Goal: Information Seeking & Learning: Learn about a topic

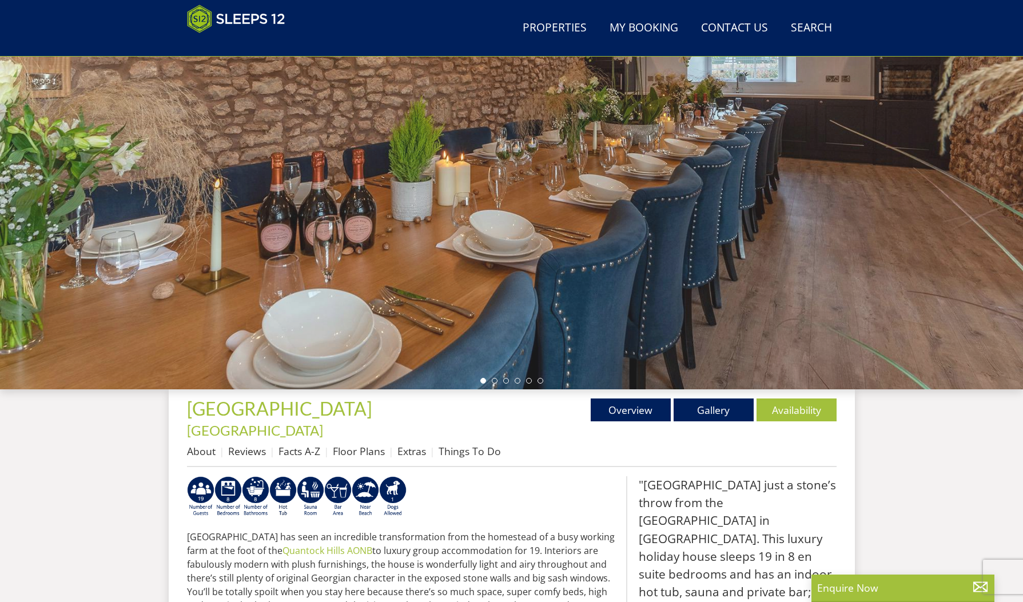
scroll to position [111, 0]
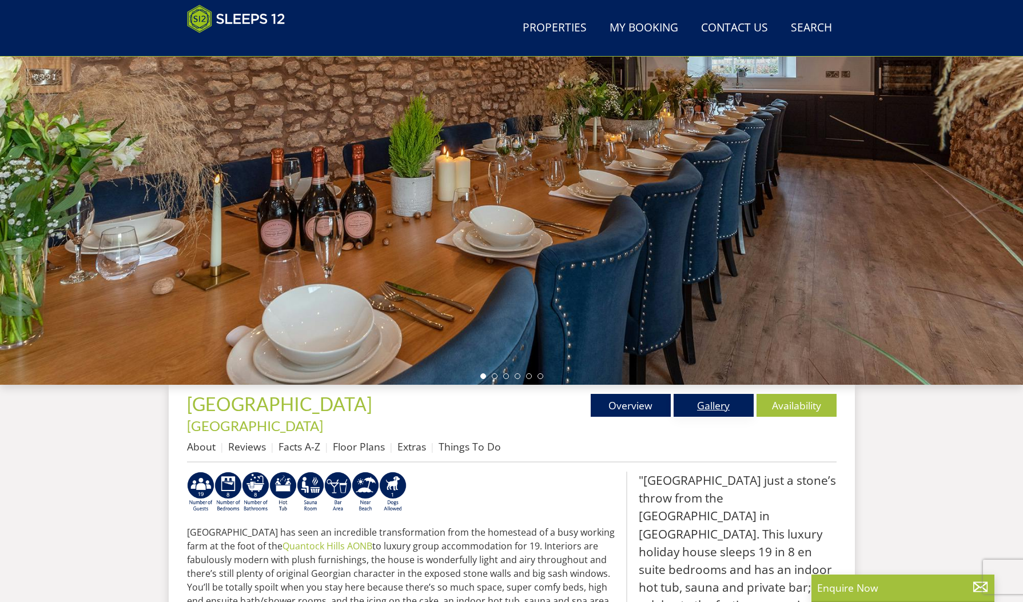
click at [717, 407] on link "Gallery" at bounding box center [714, 405] width 80 height 23
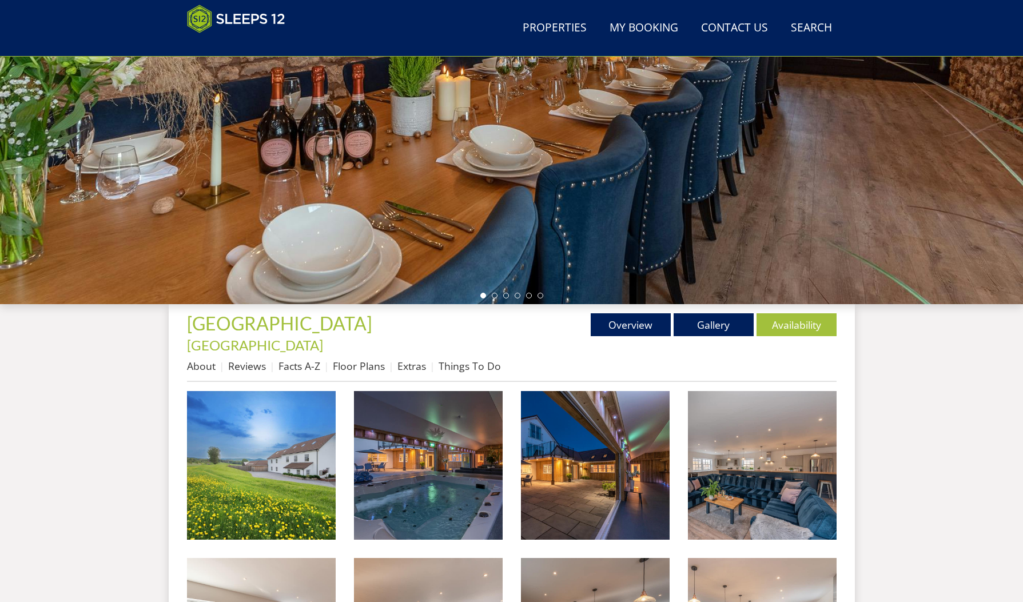
scroll to position [192, 0]
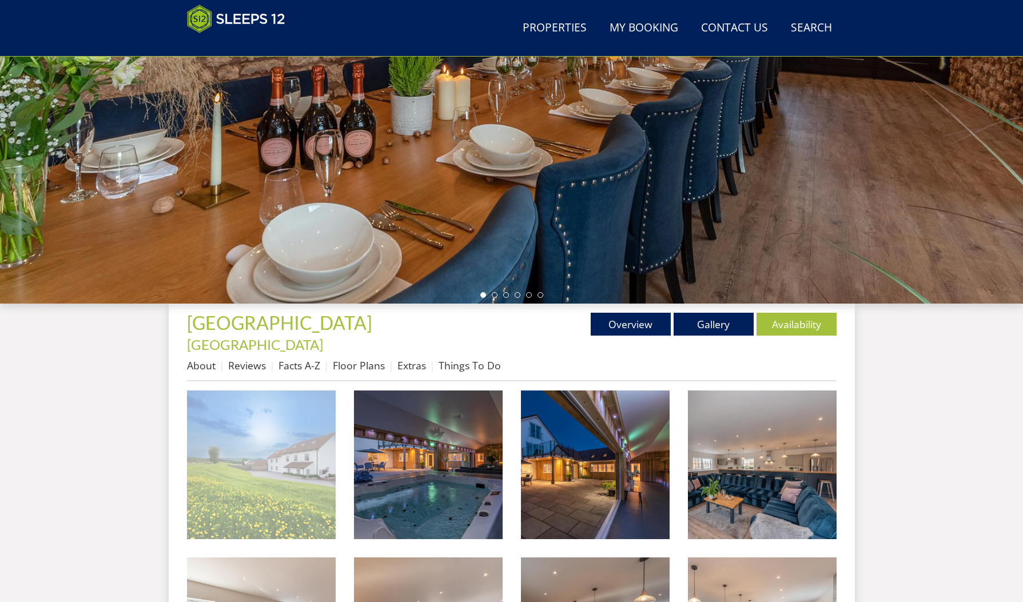
click at [241, 475] on img at bounding box center [261, 465] width 149 height 149
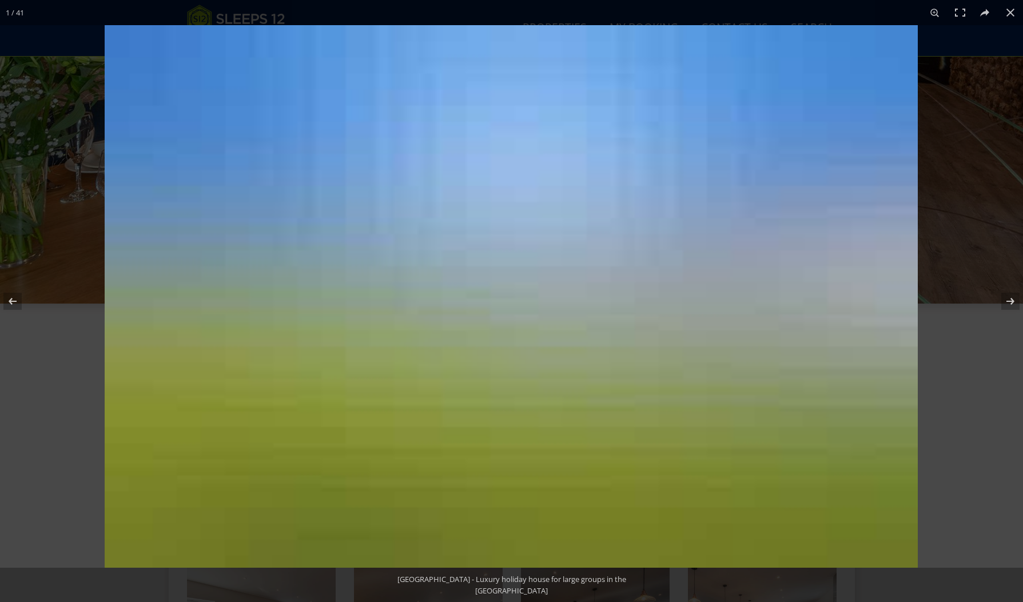
click at [241, 475] on img at bounding box center [512, 296] width 814 height 543
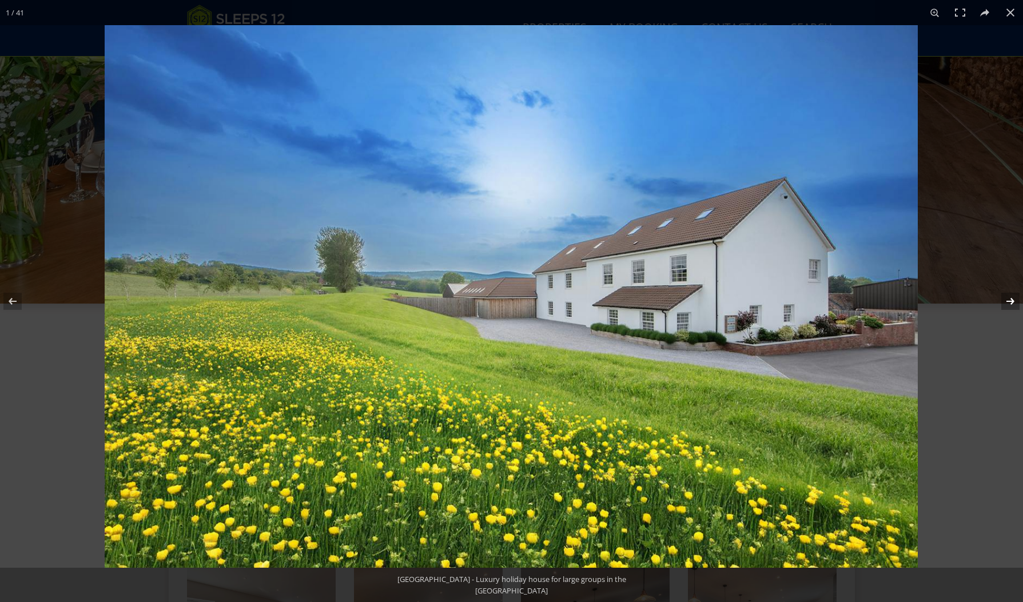
click at [1011, 299] on button at bounding box center [1003, 301] width 40 height 57
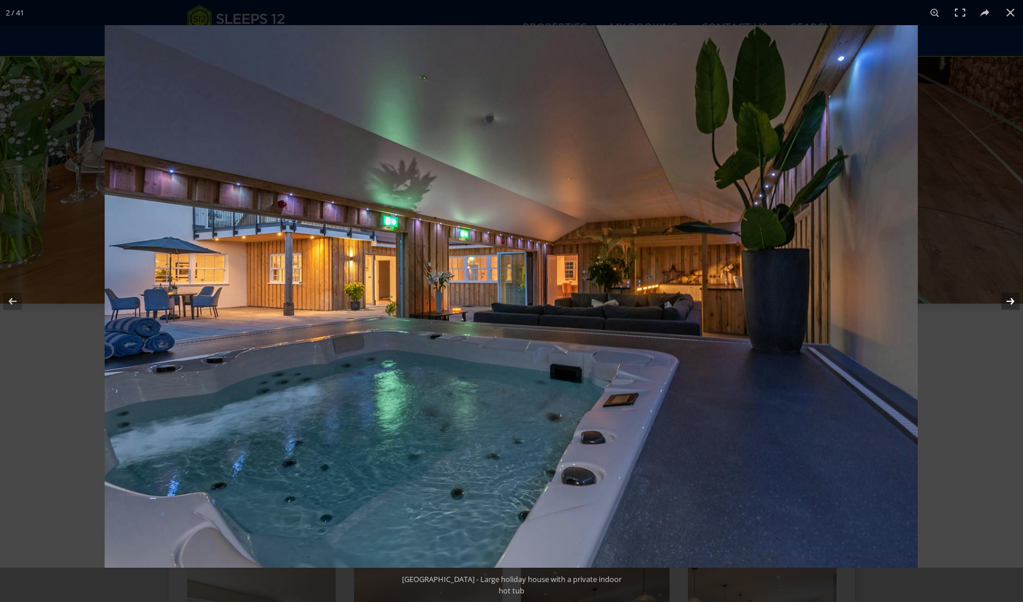
click at [1006, 300] on button at bounding box center [1003, 301] width 40 height 57
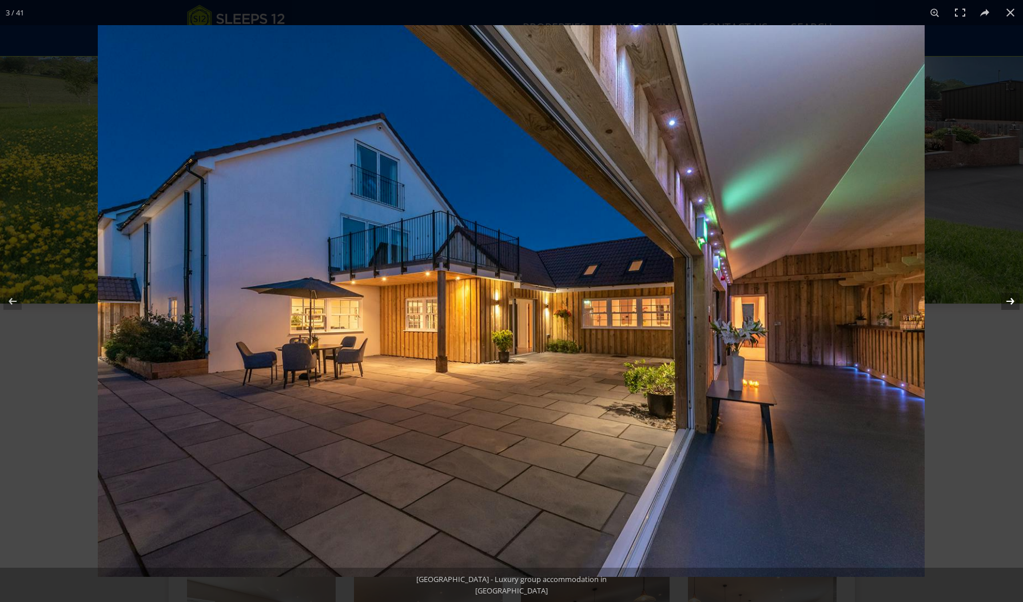
click at [1009, 300] on button at bounding box center [1003, 301] width 40 height 57
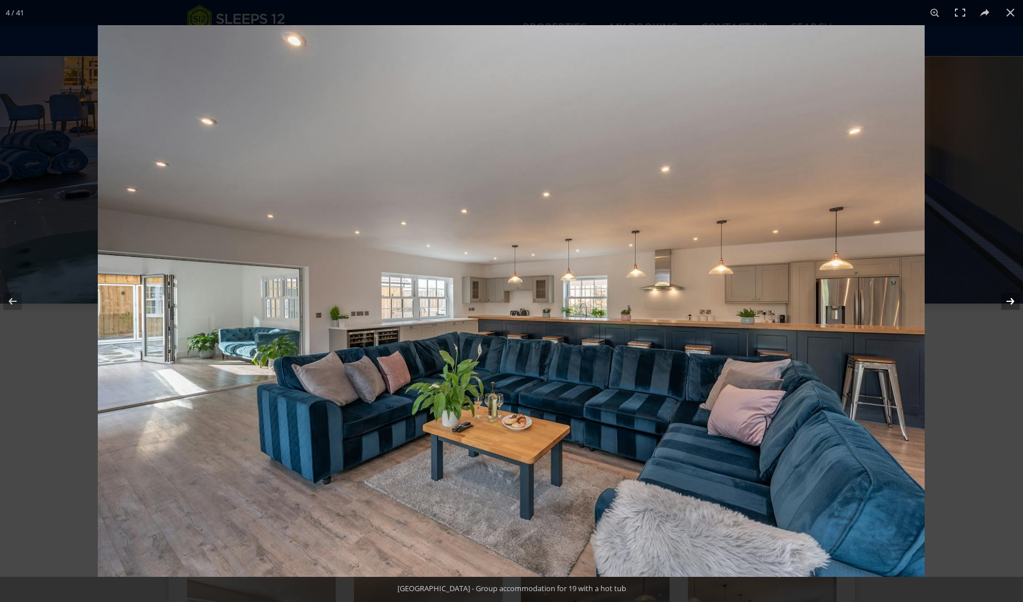
click at [1013, 299] on button at bounding box center [1003, 301] width 40 height 57
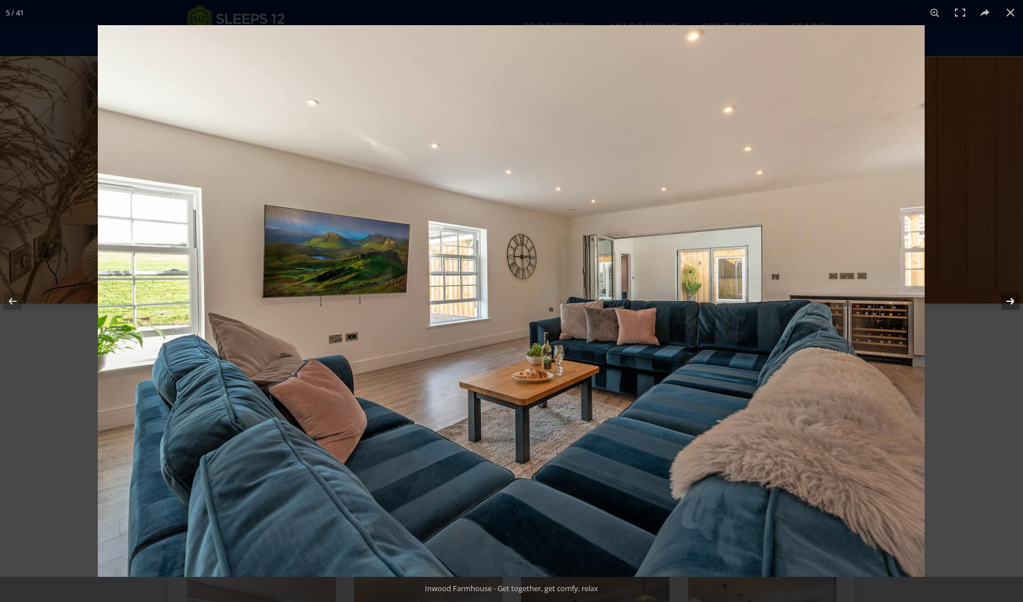
click at [1011, 299] on button at bounding box center [1003, 301] width 40 height 57
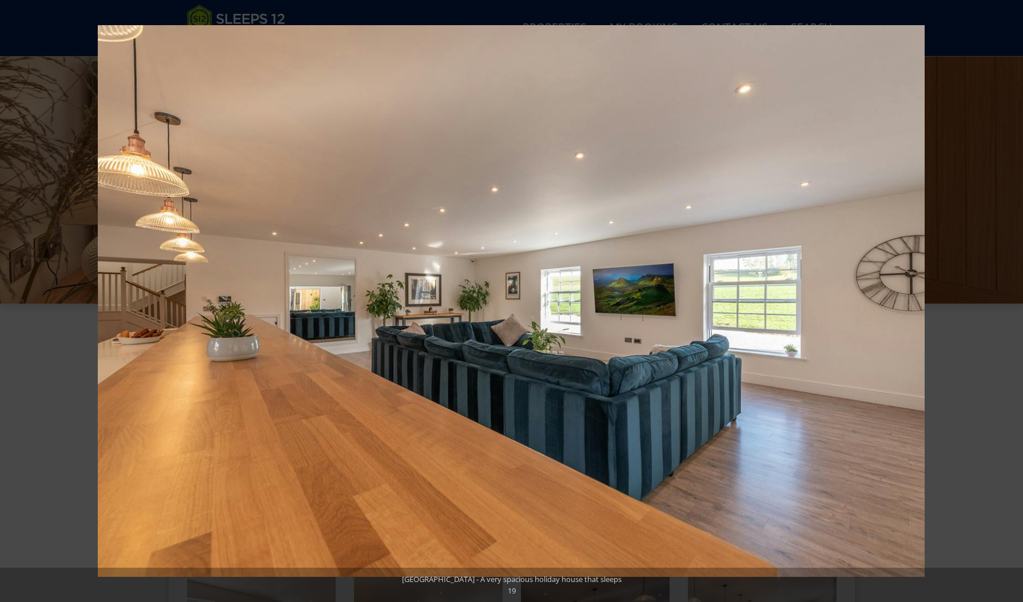
click at [1011, 299] on button at bounding box center [1003, 301] width 40 height 57
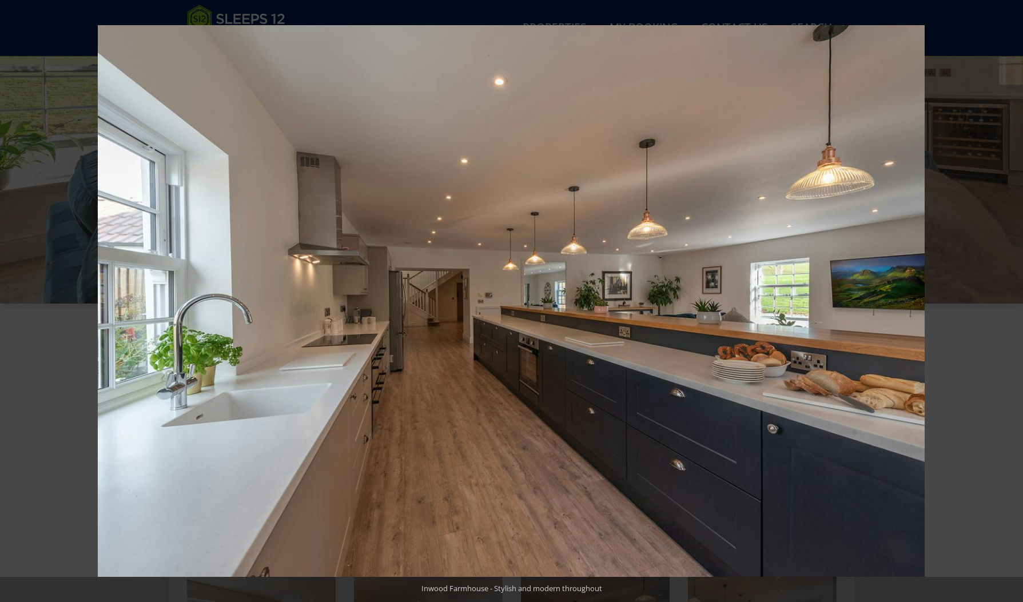
click at [1011, 299] on button at bounding box center [1003, 301] width 40 height 57
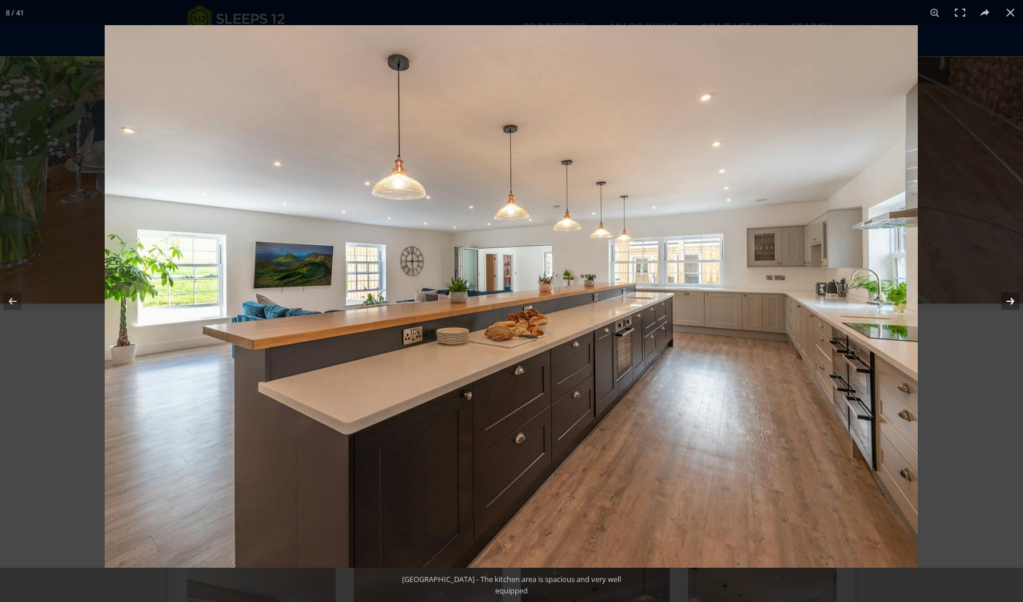
click at [1007, 298] on button at bounding box center [1003, 301] width 40 height 57
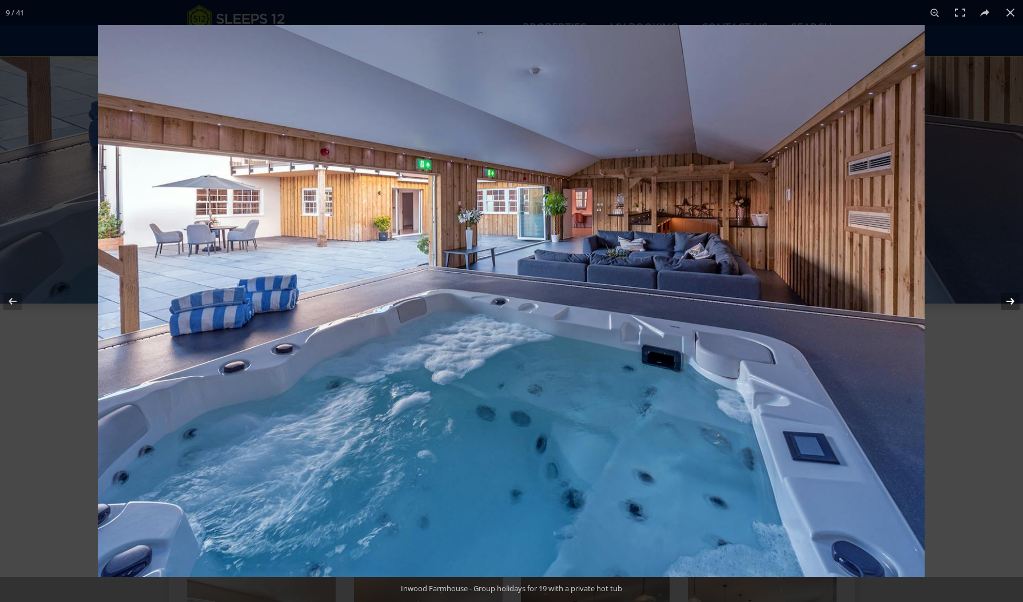
click at [1007, 300] on button at bounding box center [1003, 301] width 40 height 57
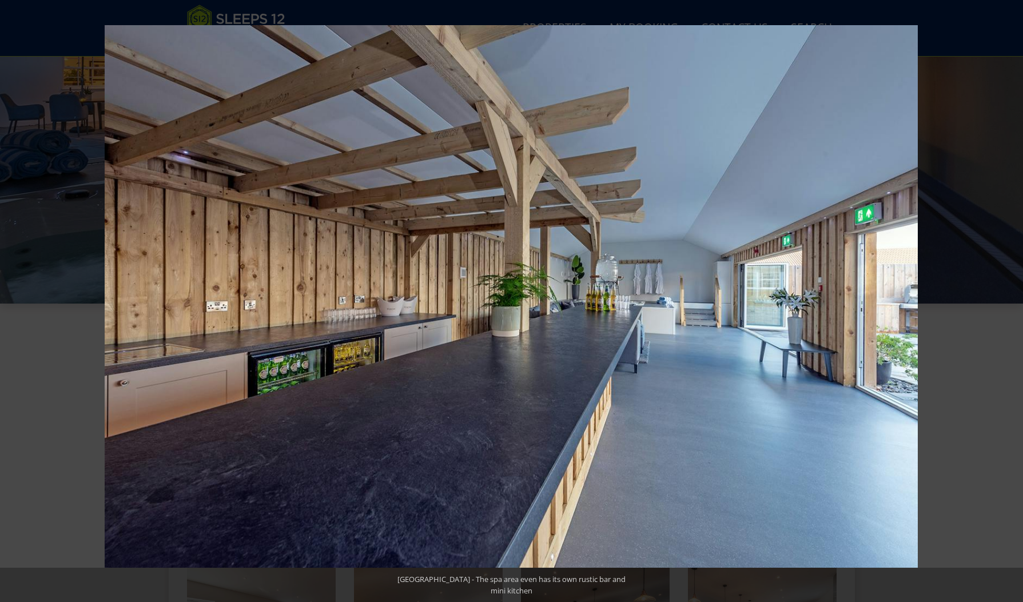
click at [1007, 300] on button at bounding box center [1003, 301] width 40 height 57
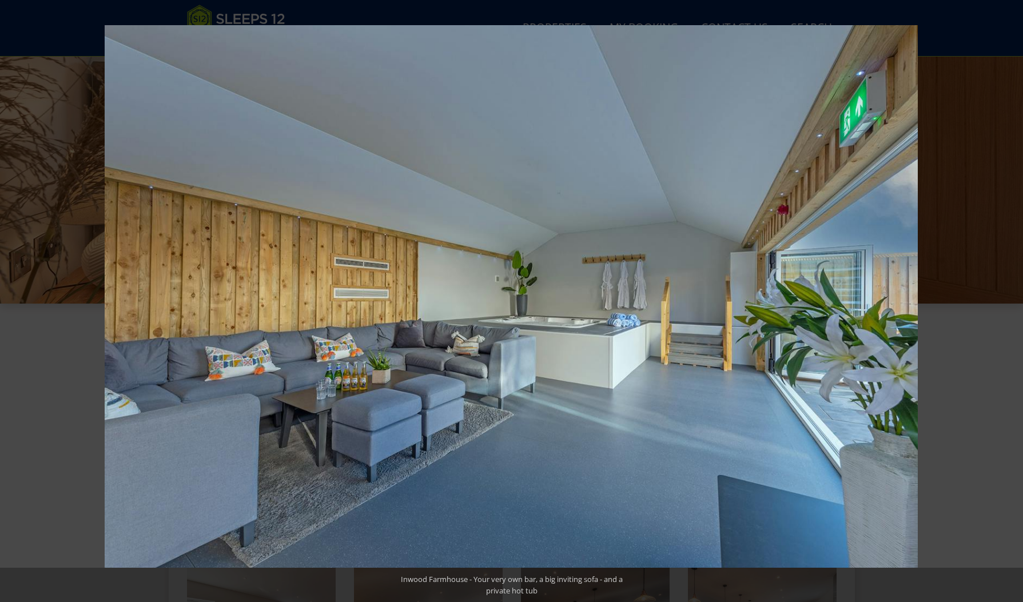
click at [1007, 300] on button at bounding box center [1003, 301] width 40 height 57
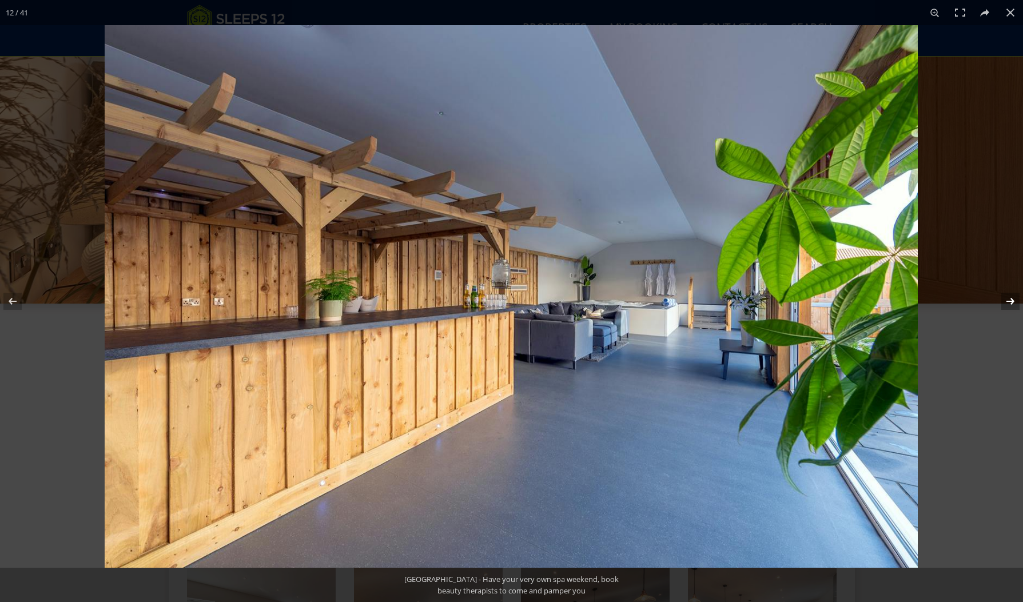
click at [1007, 300] on button at bounding box center [1003, 301] width 40 height 57
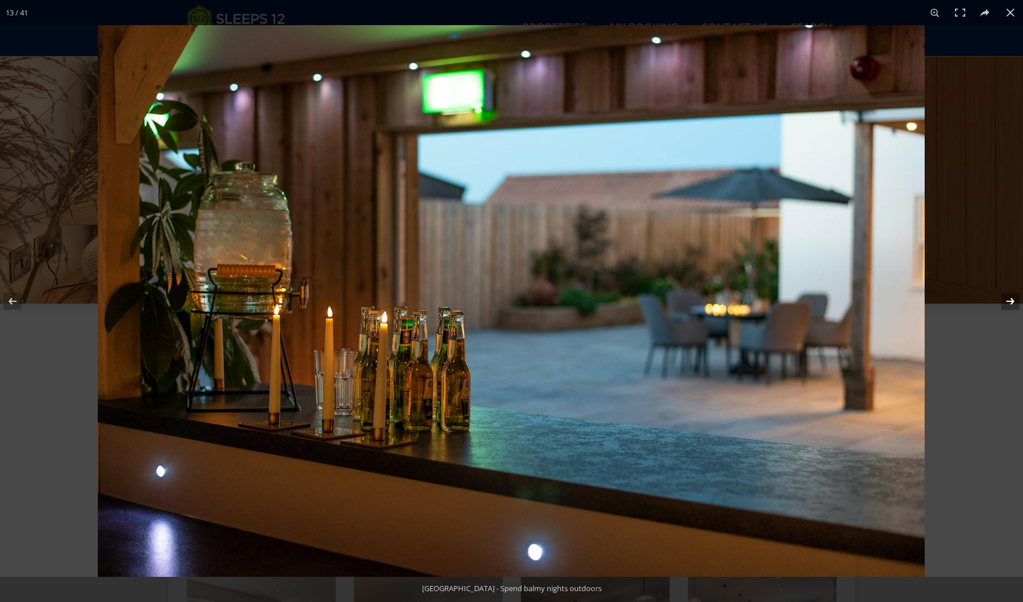
click at [1007, 300] on button at bounding box center [1003, 301] width 40 height 57
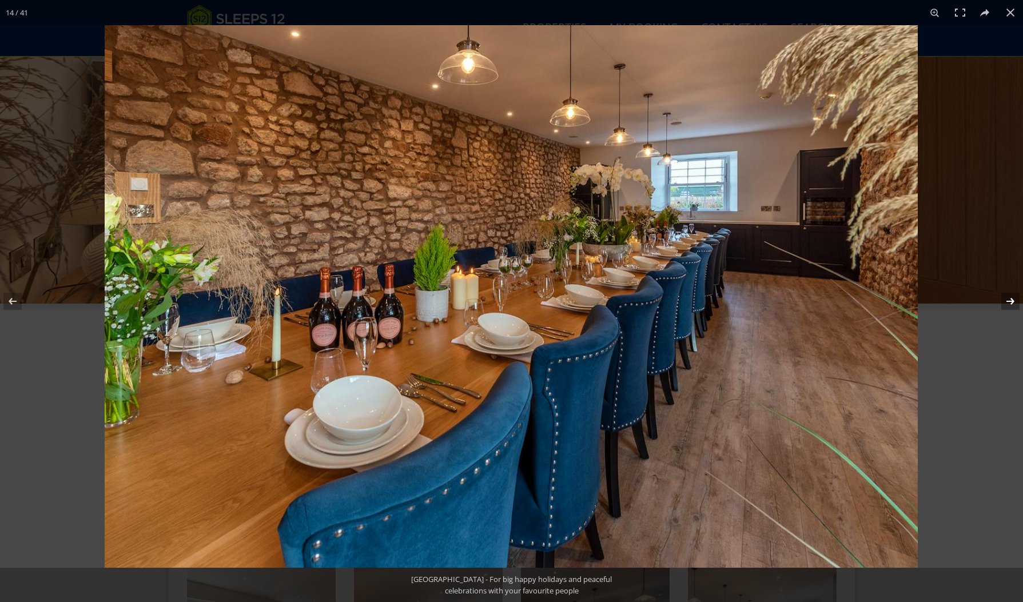
click at [1007, 300] on button at bounding box center [1003, 301] width 40 height 57
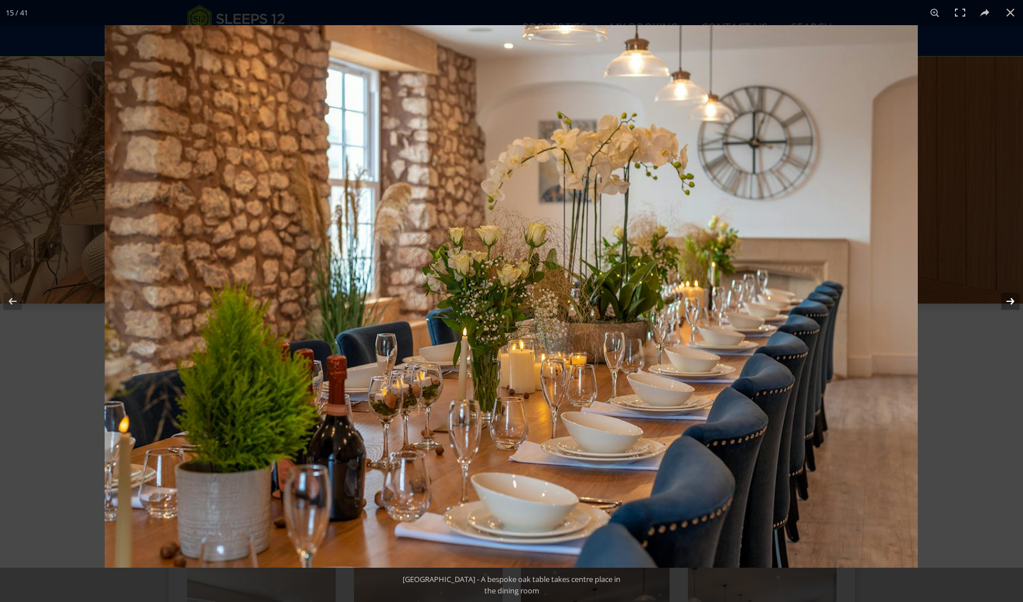
click at [1007, 300] on button at bounding box center [1003, 301] width 40 height 57
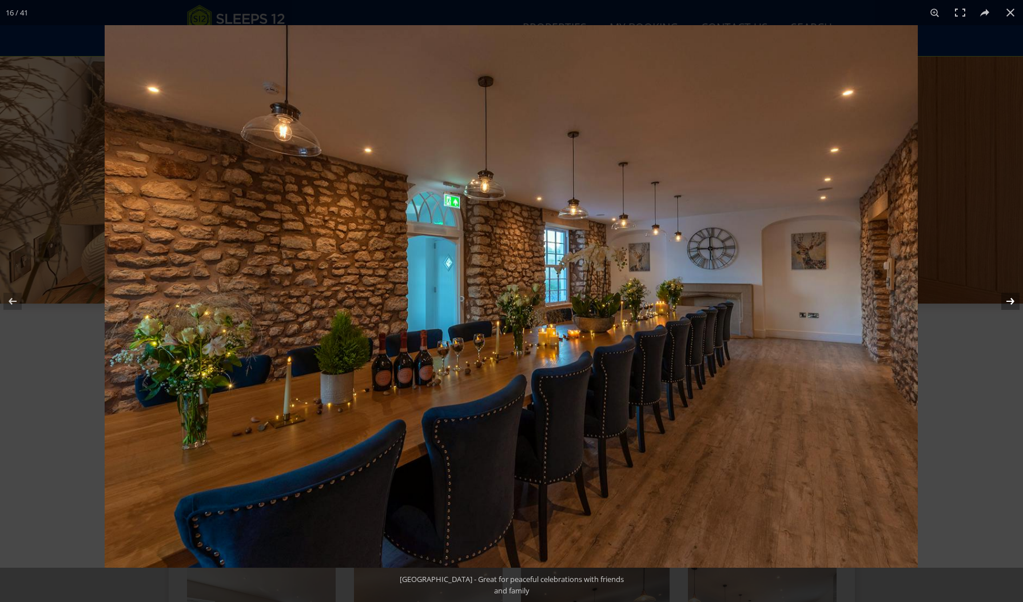
click at [1007, 300] on button at bounding box center [1003, 301] width 40 height 57
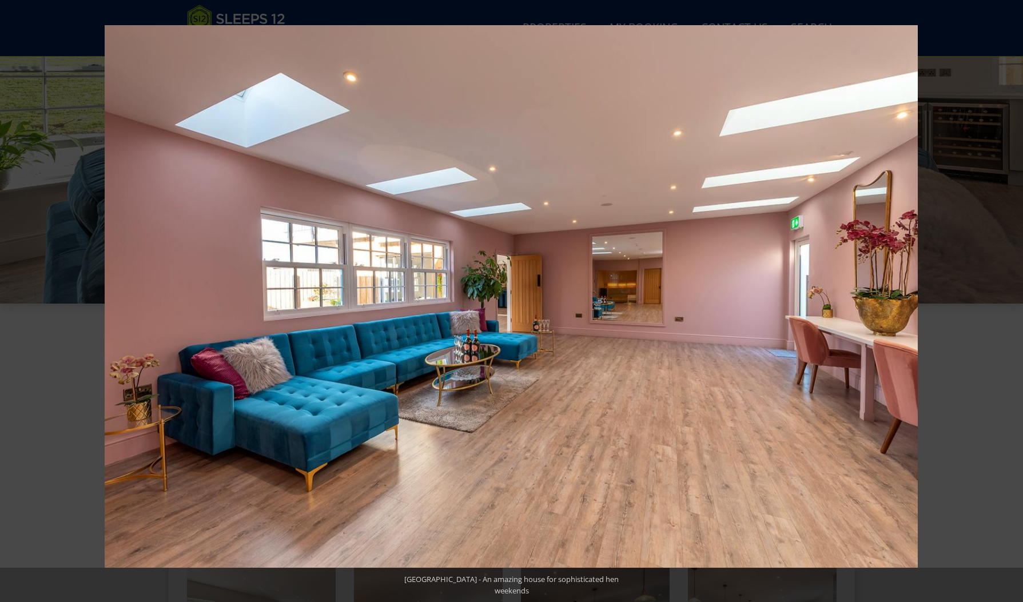
click at [1007, 300] on button at bounding box center [1003, 301] width 40 height 57
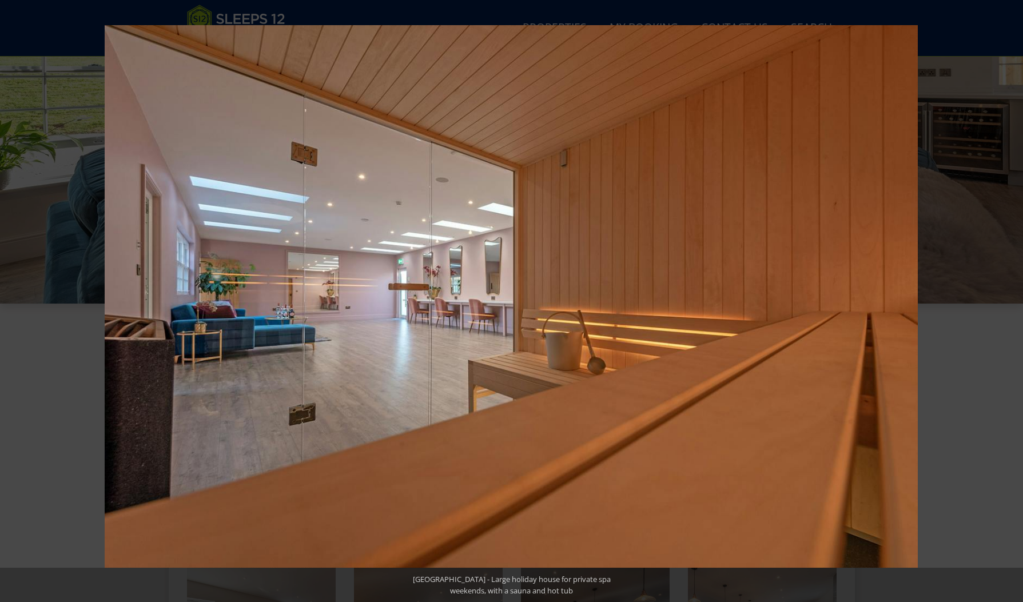
click at [1007, 300] on button at bounding box center [1003, 301] width 40 height 57
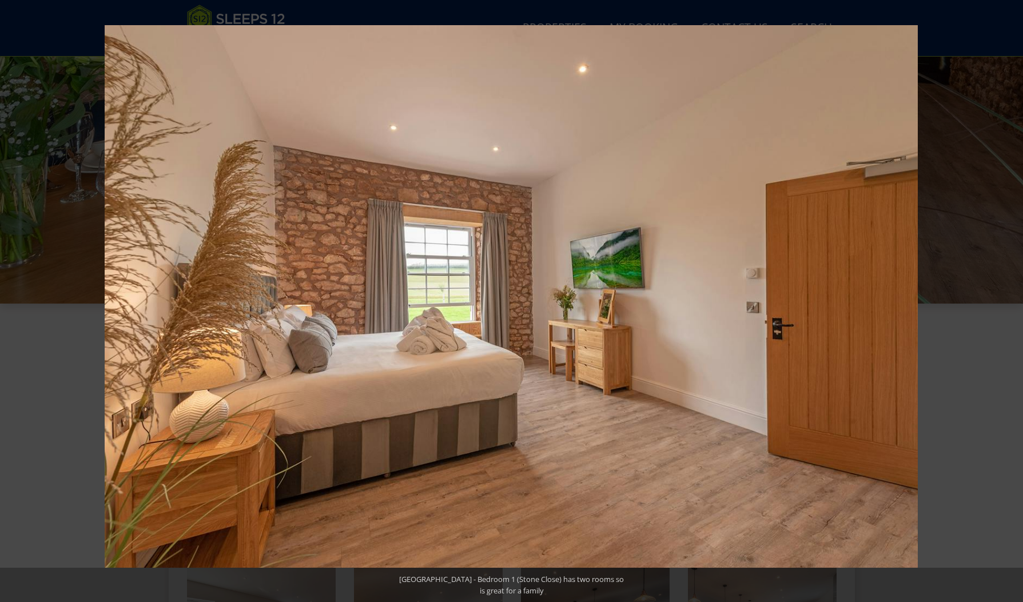
click at [1007, 300] on button at bounding box center [1003, 301] width 40 height 57
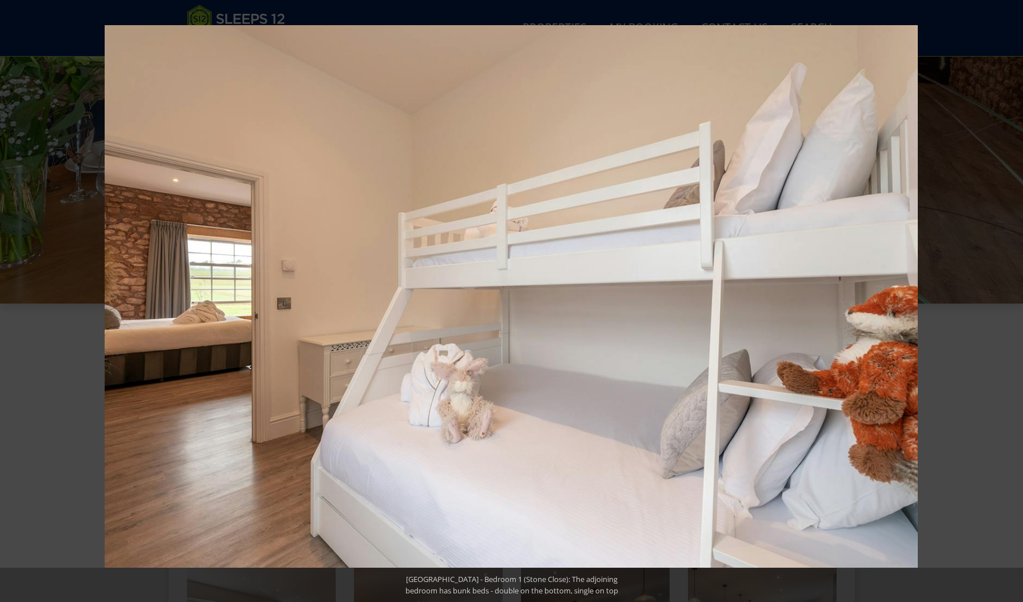
click at [1007, 300] on button at bounding box center [1003, 301] width 40 height 57
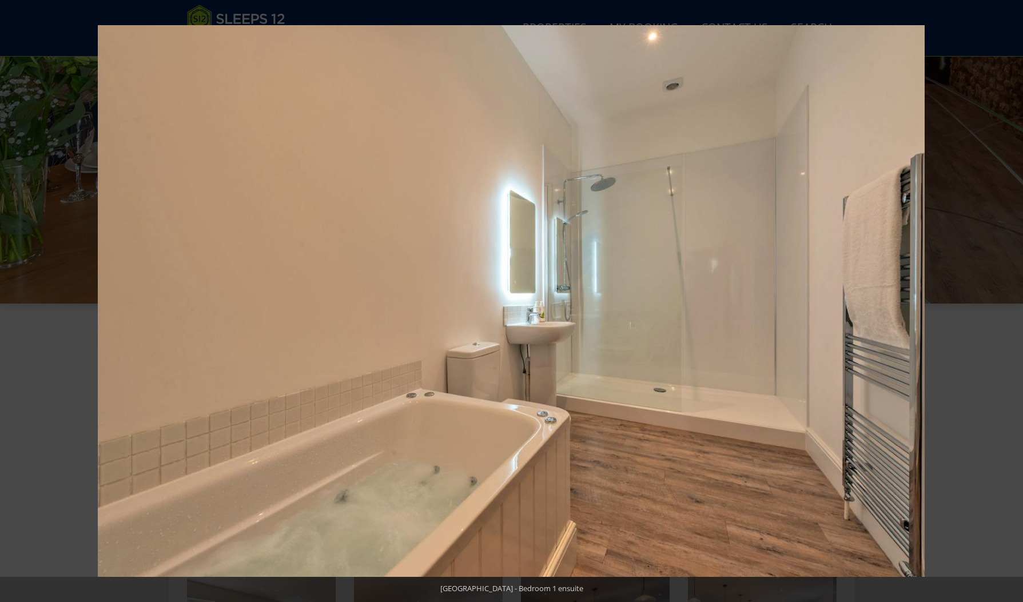
click at [1007, 300] on button at bounding box center [1003, 301] width 40 height 57
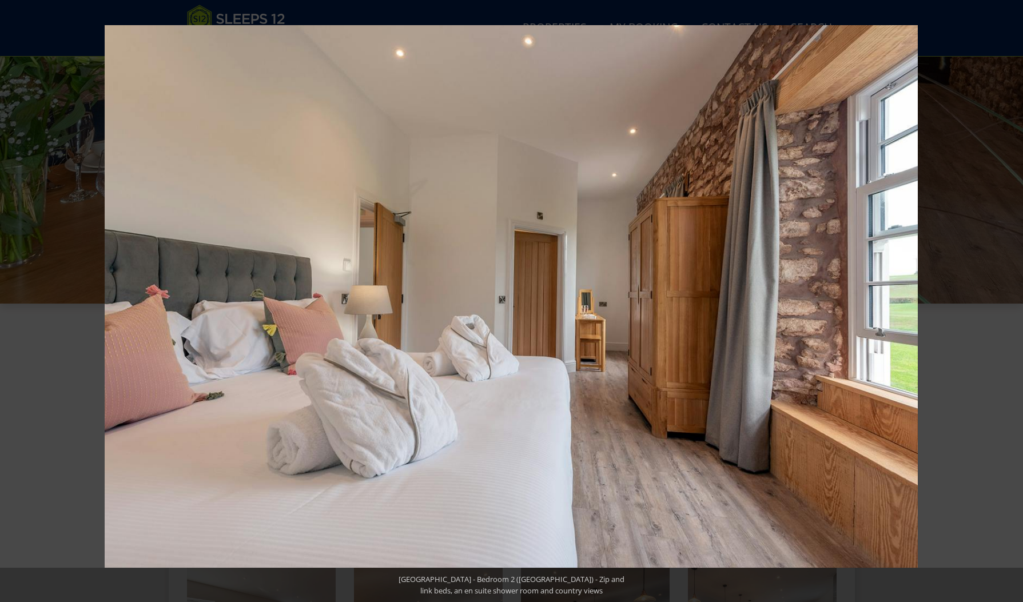
click at [1007, 300] on button at bounding box center [1003, 301] width 40 height 57
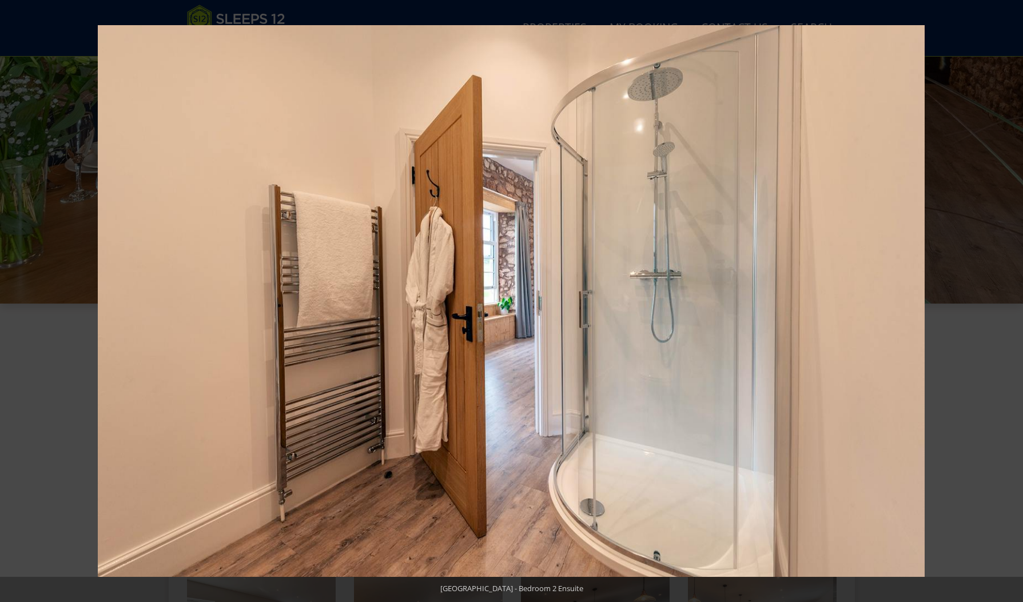
click at [1007, 300] on button at bounding box center [1003, 301] width 40 height 57
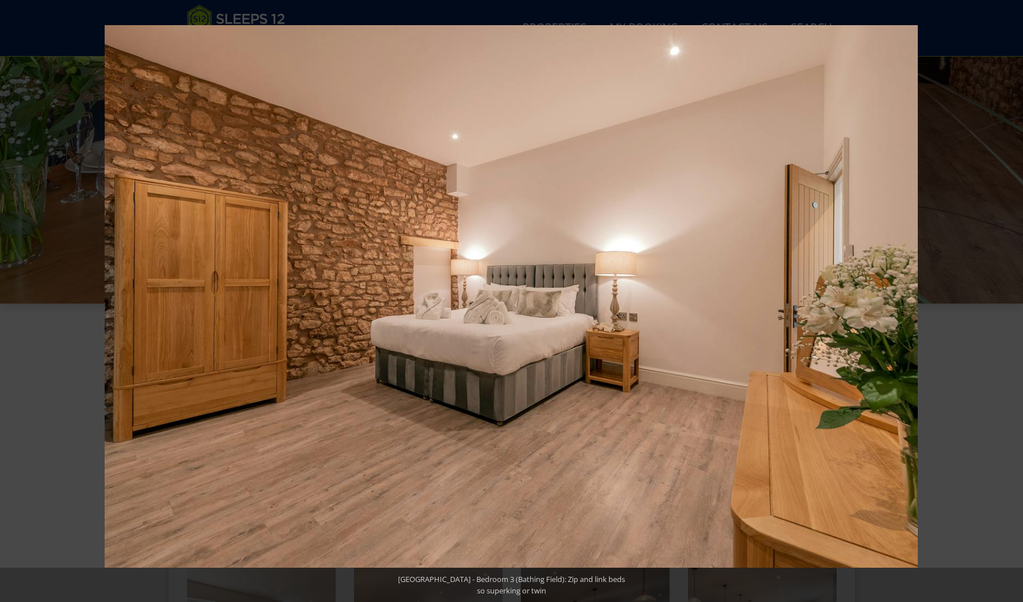
click at [1007, 300] on button at bounding box center [1003, 301] width 40 height 57
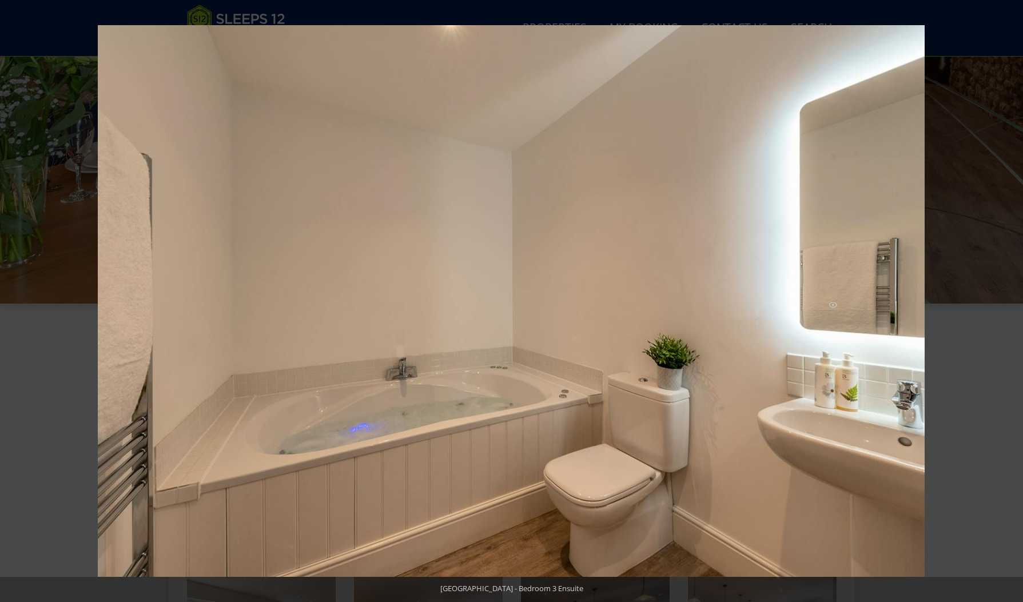
click at [1007, 300] on button at bounding box center [1003, 301] width 40 height 57
